Goal: Information Seeking & Learning: Learn about a topic

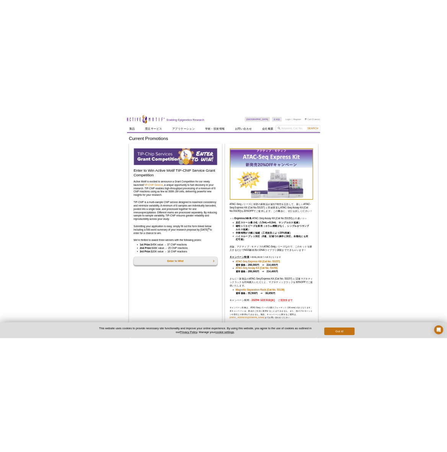
scroll to position [48, 0]
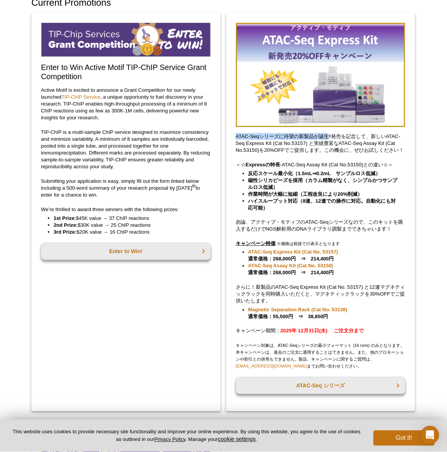
drag, startPoint x: 236, startPoint y: 137, endPoint x: 328, endPoint y: 137, distance: 91.8
click at [328, 137] on p "ATAC-Seqシリーズに待望の新製品が誕生‼発売を記念して、新しいATAC-Seq Express Kit (Cat No.53157) と実績豊富なATA…" at bounding box center [321, 143] width 170 height 21
copy p "ATAC-Seqシリーズに待望の新製品が誕生"
click at [328, 143] on p "ATAC-Seqシリーズに待望の新製品が誕生‼発売を記念して、新しいATAC-Seq Express Kit (Cat No.53157) と実績豊富なATA…" at bounding box center [321, 143] width 170 height 21
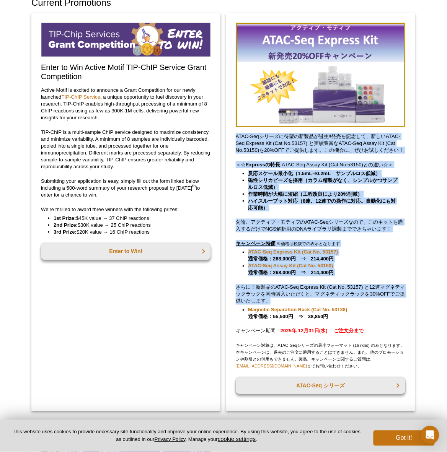
drag, startPoint x: 236, startPoint y: 136, endPoint x: 355, endPoint y: 309, distance: 209.4
click at [355, 309] on div "ATAC-Seqシリーズに待望の新製品が誕生‼発売を記念して、新しいATAC-Seq Express Kit (Cat No.53157) と実績豊富なATA…" at bounding box center [320, 212] width 189 height 398
copy div "LORE-Ipsumdolorsitamet‼consect、adiPISC-Eli Seddoei Tem (Inc Ut.99129) laboreETD…"
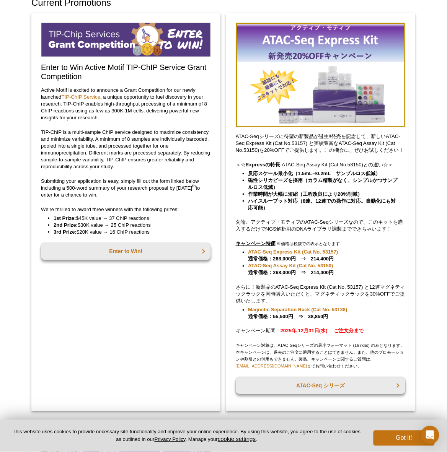
click at [370, 314] on li "Magnetic Separation Rack (Cat No. 53138) 通常価格：55,500円　⇒　38,850円" at bounding box center [323, 314] width 150 height 14
drag, startPoint x: 236, startPoint y: 137, endPoint x: 331, endPoint y: 324, distance: 210.1
click at [331, 324] on div "ATAC-Seqシリーズに待望の新製品が誕生‼発売を記念して、新しいATAC-Seq Express Kit (Cat No.53157) と実績豊富なATA…" at bounding box center [320, 212] width 189 height 398
copy div "LORE-Ipsumdolorsitamet‼consect、adiPISC-Eli Seddoei Tem (Inc Ut.43982) laboreETD…"
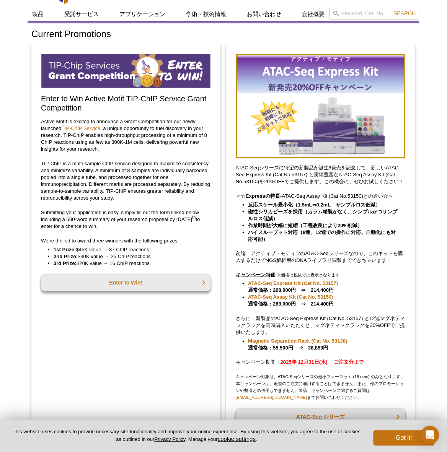
scroll to position [0, 0]
